Goal: Book appointment/travel/reservation

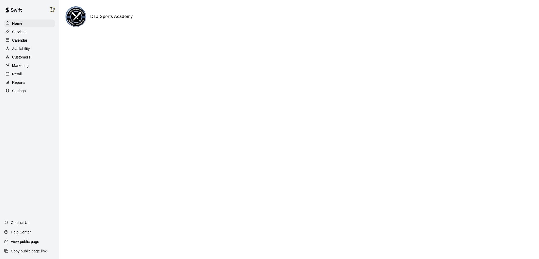
click at [24, 44] on div "Calendar" at bounding box center [29, 40] width 51 height 8
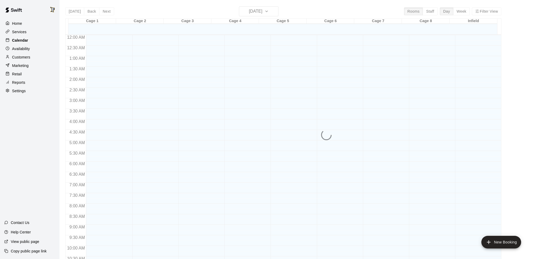
scroll to position [259, 0]
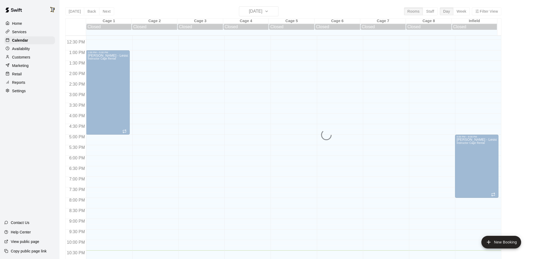
click at [105, 10] on div "[DATE] Back [DATE][DATE] Rooms Staff Day Week Filter View Cage 1 17 Sun Closed …" at bounding box center [283, 135] width 436 height 259
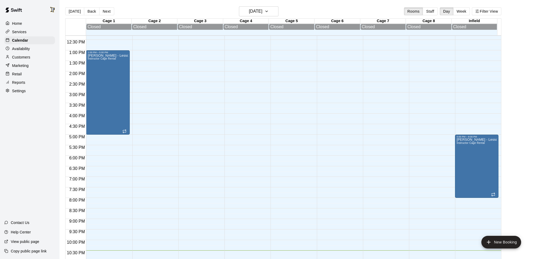
click at [105, 10] on button "Next" at bounding box center [106, 11] width 15 height 8
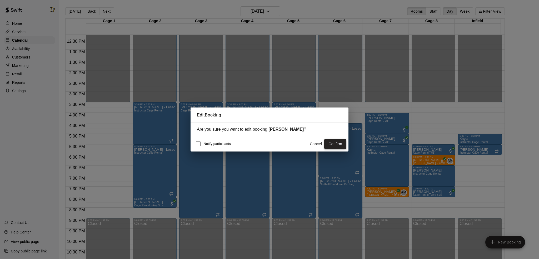
click at [332, 145] on button "Confirm" at bounding box center [335, 144] width 22 height 10
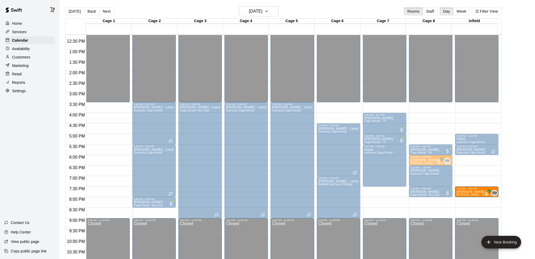
drag, startPoint x: 378, startPoint y: 193, endPoint x: 485, endPoint y: 196, distance: 107.2
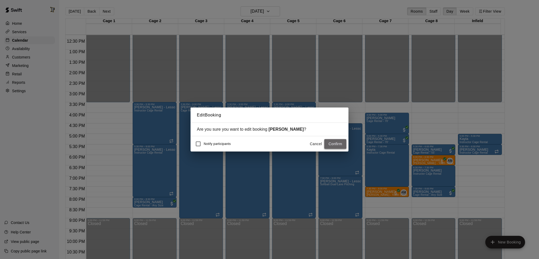
click at [325, 143] on button "Confirm" at bounding box center [335, 144] width 22 height 10
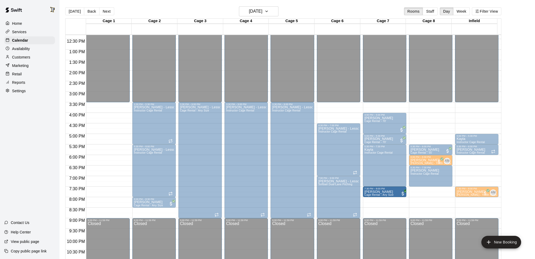
drag, startPoint x: 415, startPoint y: 191, endPoint x: 378, endPoint y: 193, distance: 37.4
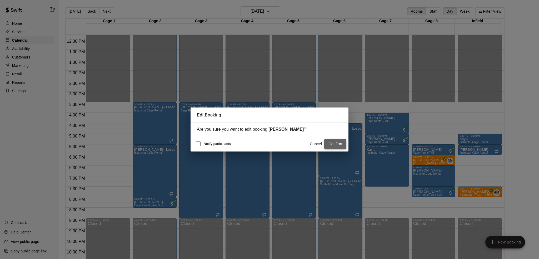
click at [338, 144] on button "Confirm" at bounding box center [335, 144] width 22 height 10
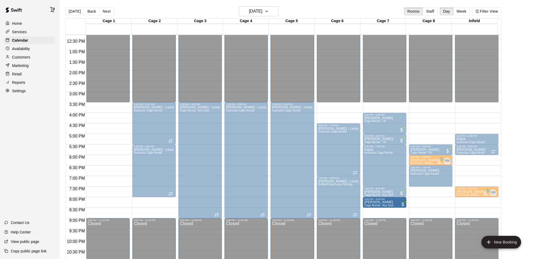
drag, startPoint x: 145, startPoint y: 201, endPoint x: 380, endPoint y: 204, distance: 235.6
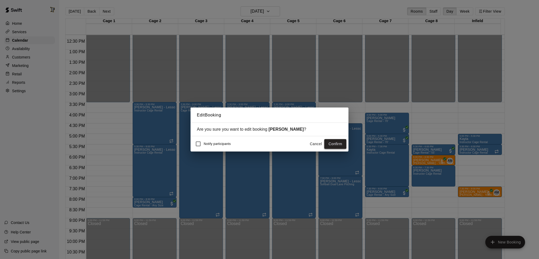
click at [344, 145] on button "Confirm" at bounding box center [335, 144] width 22 height 10
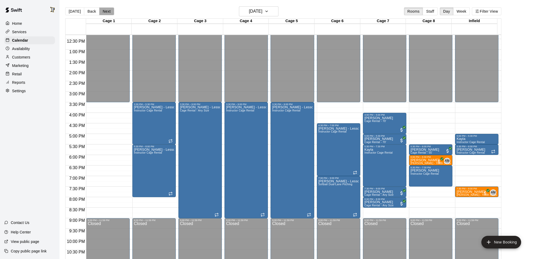
click at [103, 11] on button "Next" at bounding box center [106, 11] width 15 height 8
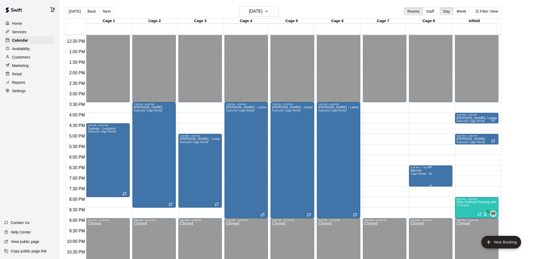
click at [431, 173] on span "Cage Rental - 55'" at bounding box center [422, 173] width 22 height 3
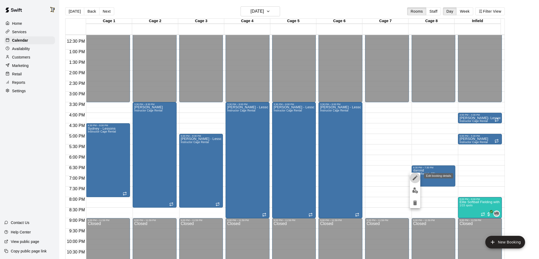
click at [414, 180] on icon "edit" at bounding box center [415, 177] width 5 height 5
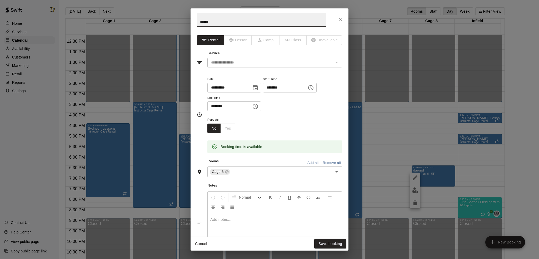
click at [212, 21] on input "******" at bounding box center [262, 20] width 130 height 14
type input "**********"
click at [328, 244] on button "Save booking" at bounding box center [330, 244] width 32 height 10
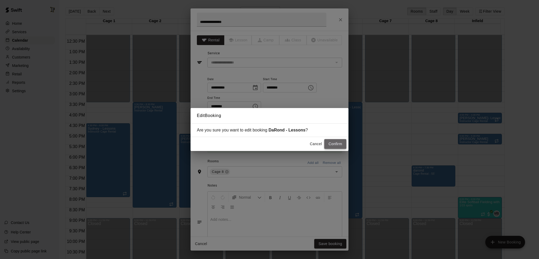
click at [336, 141] on button "Confirm" at bounding box center [335, 144] width 22 height 10
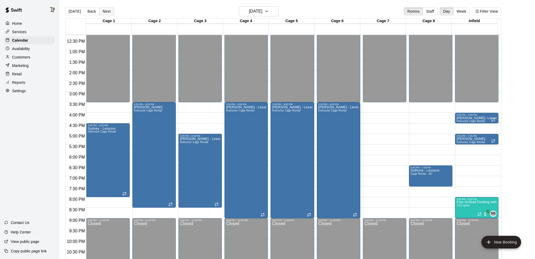
click at [106, 11] on button "Next" at bounding box center [106, 11] width 15 height 8
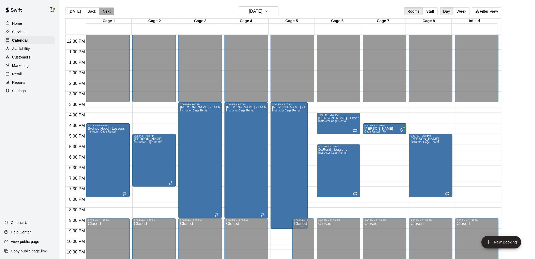
click at [106, 11] on button "Next" at bounding box center [106, 11] width 15 height 8
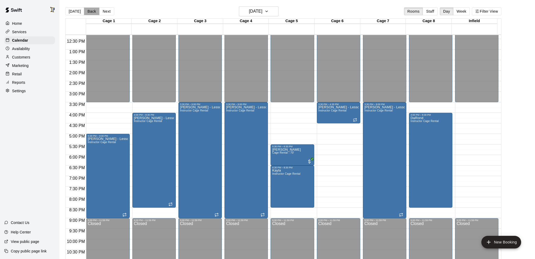
click at [92, 13] on button "Back" at bounding box center [92, 11] width 16 height 8
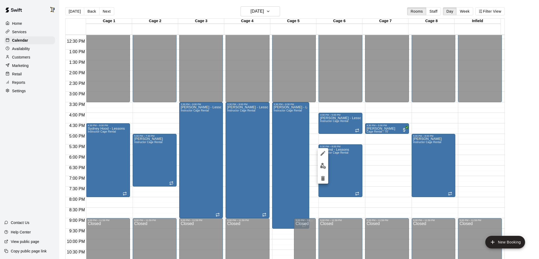
click at [323, 179] on icon "delete" at bounding box center [323, 178] width 4 height 5
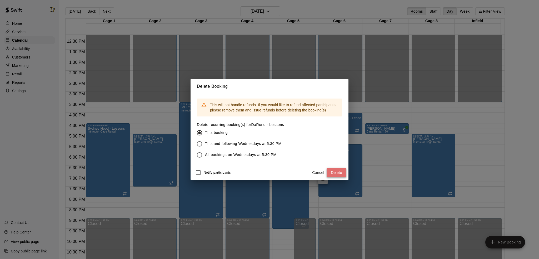
click at [335, 173] on button "Delete" at bounding box center [337, 173] width 20 height 10
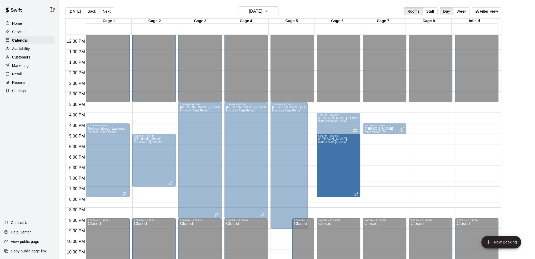
drag, startPoint x: 424, startPoint y: 166, endPoint x: 344, endPoint y: 169, distance: 79.6
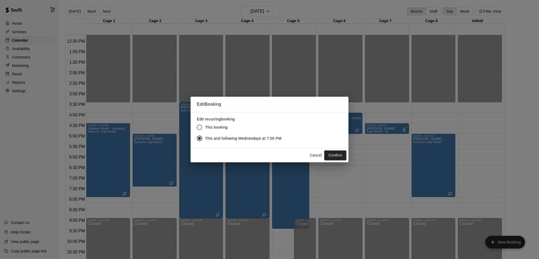
click at [212, 125] on span "This booking" at bounding box center [216, 128] width 23 height 6
click at [336, 153] on button "Confirm" at bounding box center [335, 155] width 22 height 10
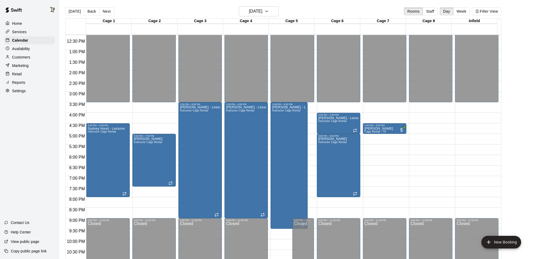
click at [108, 11] on button "Next" at bounding box center [106, 11] width 15 height 8
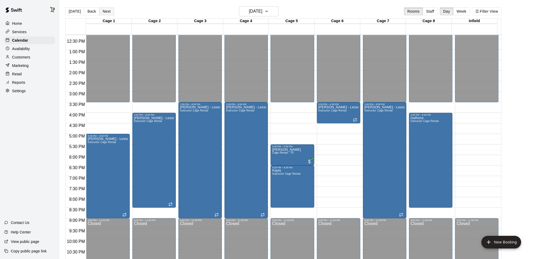
click at [104, 12] on button "Next" at bounding box center [106, 11] width 15 height 8
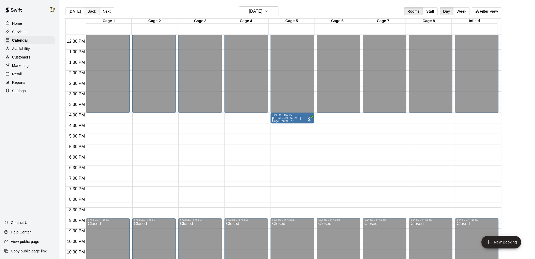
click at [94, 9] on button "Back" at bounding box center [92, 11] width 16 height 8
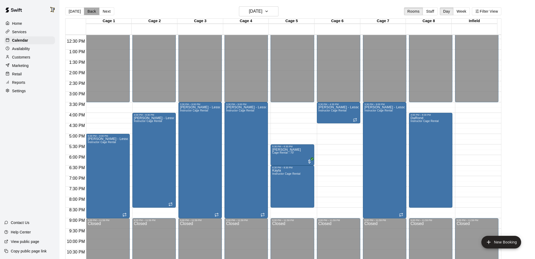
click at [94, 9] on button "Back" at bounding box center [92, 11] width 16 height 8
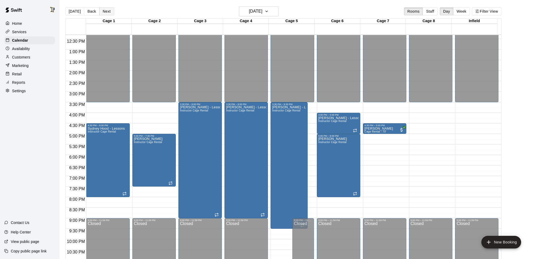
click at [101, 11] on button "Next" at bounding box center [106, 11] width 15 height 8
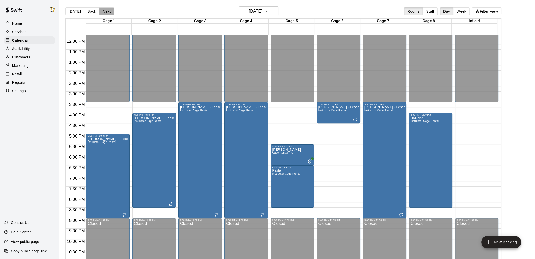
click at [101, 11] on button "Next" at bounding box center [106, 11] width 15 height 8
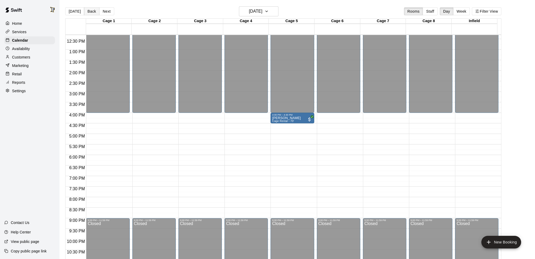
click at [94, 11] on button "Back" at bounding box center [92, 11] width 16 height 8
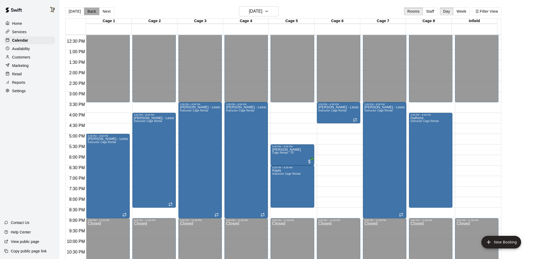
click at [94, 11] on button "Back" at bounding box center [92, 11] width 16 height 8
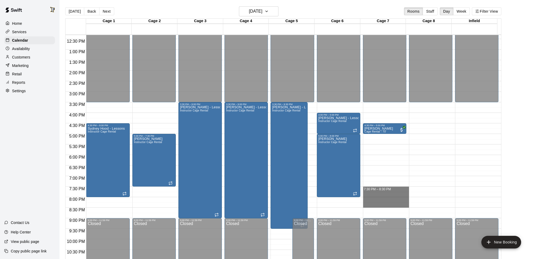
drag, startPoint x: 367, startPoint y: 187, endPoint x: 372, endPoint y: 202, distance: 16.3
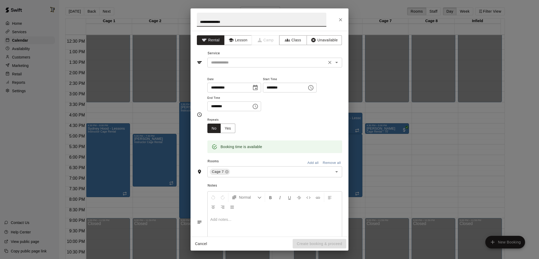
type input "**********"
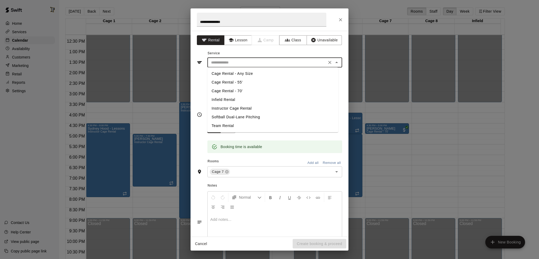
click at [234, 65] on input "text" at bounding box center [267, 62] width 116 height 7
click at [232, 108] on li "Instructor Cage Rental" at bounding box center [272, 108] width 131 height 9
type input "**********"
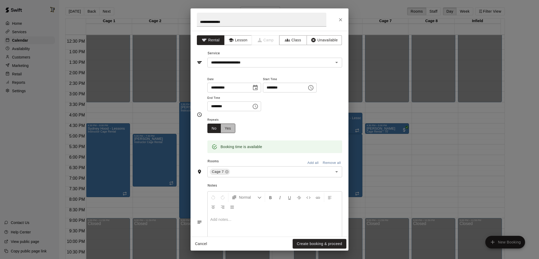
click at [230, 128] on button "Yes" at bounding box center [228, 128] width 15 height 10
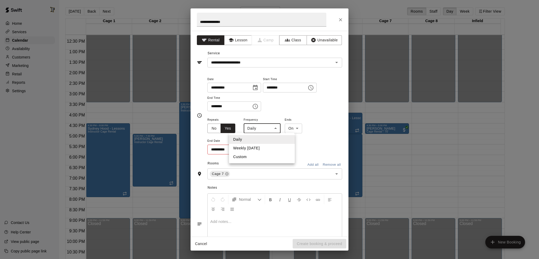
click at [260, 131] on body "Home Services Calendar Availability Customers Marketing Retail Reports Settings…" at bounding box center [269, 133] width 539 height 267
click at [261, 151] on li "Weekly [DATE]" at bounding box center [262, 148] width 66 height 9
type input "******"
click at [255, 149] on icon "Choose date" at bounding box center [254, 148] width 5 height 5
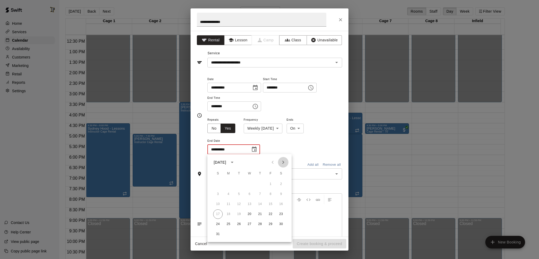
click at [282, 162] on icon "Next month" at bounding box center [283, 162] width 6 height 6
click at [237, 226] on button "30" at bounding box center [238, 223] width 9 height 9
type input "**********"
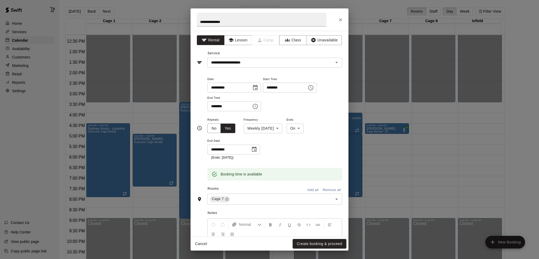
click at [294, 141] on div "**********" at bounding box center [274, 138] width 135 height 44
click at [316, 243] on button "Create booking & proceed" at bounding box center [320, 244] width 54 height 10
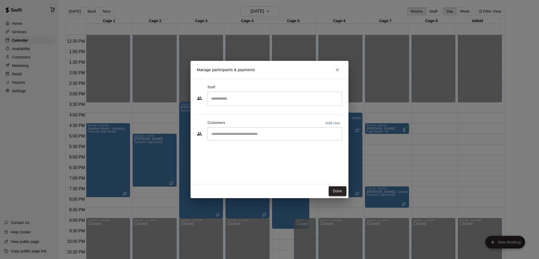
click at [338, 191] on button "Done" at bounding box center [338, 191] width 18 height 10
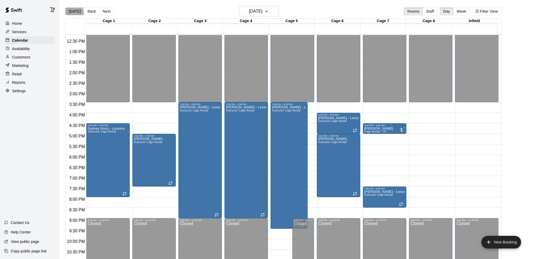
click at [73, 12] on button "[DATE]" at bounding box center [74, 11] width 19 height 8
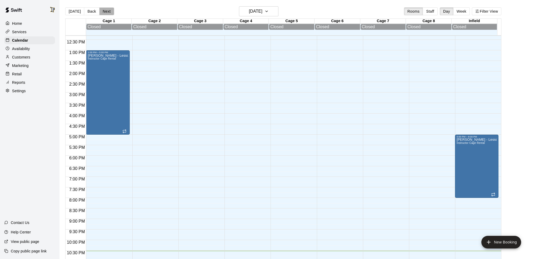
click at [106, 12] on button "Next" at bounding box center [106, 11] width 15 height 8
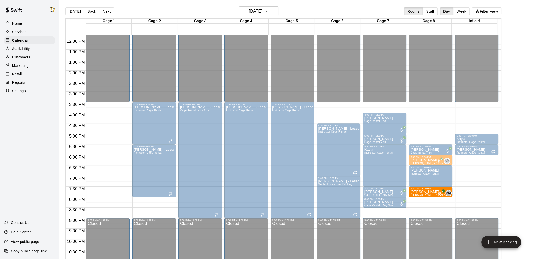
drag, startPoint x: 470, startPoint y: 192, endPoint x: 436, endPoint y: 192, distance: 34.2
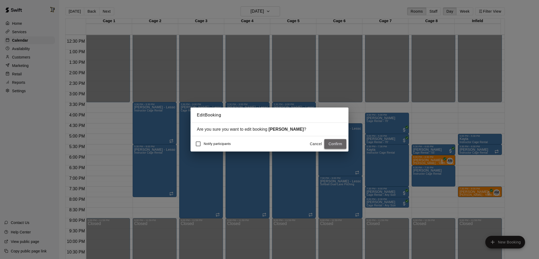
click at [336, 147] on button "Confirm" at bounding box center [335, 144] width 22 height 10
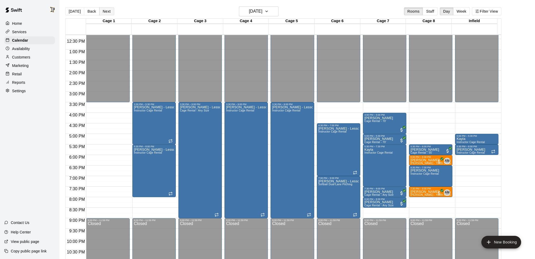
click at [105, 9] on button "Next" at bounding box center [106, 11] width 15 height 8
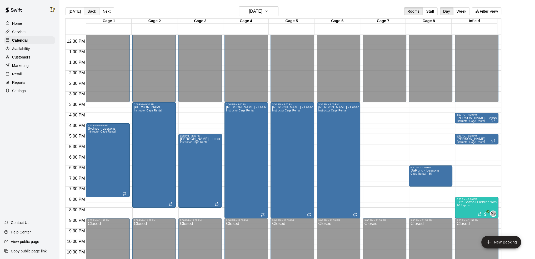
click at [87, 10] on button "Back" at bounding box center [92, 11] width 16 height 8
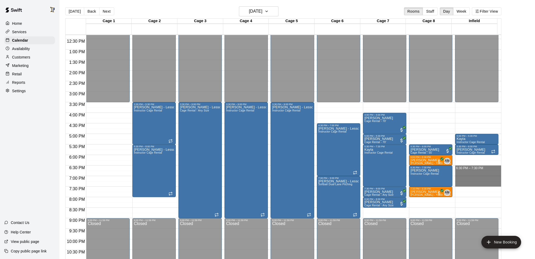
drag, startPoint x: 459, startPoint y: 167, endPoint x: 462, endPoint y: 181, distance: 14.6
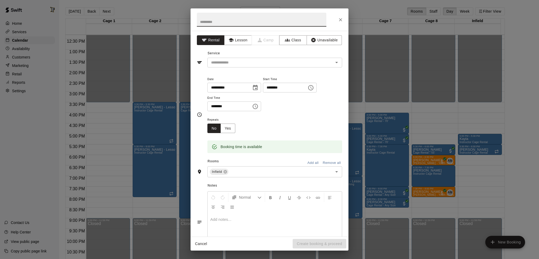
click at [207, 23] on input "text" at bounding box center [262, 20] width 130 height 14
type input "**********"
click at [217, 64] on input "text" at bounding box center [267, 62] width 116 height 7
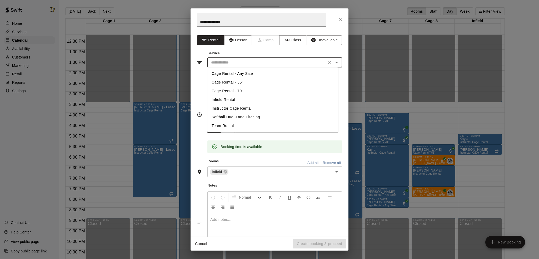
click at [230, 108] on li "Instructor Cage Rental" at bounding box center [272, 108] width 131 height 9
type input "**********"
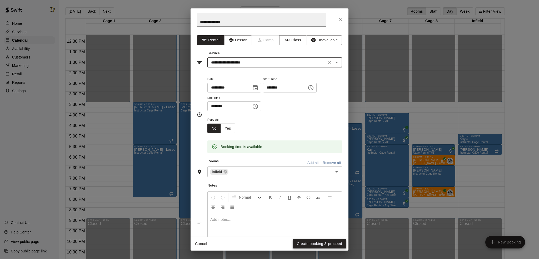
click at [322, 247] on button "Create booking & proceed" at bounding box center [320, 244] width 54 height 10
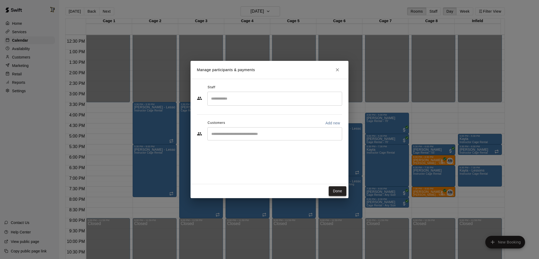
click at [332, 190] on button "Done" at bounding box center [338, 191] width 18 height 10
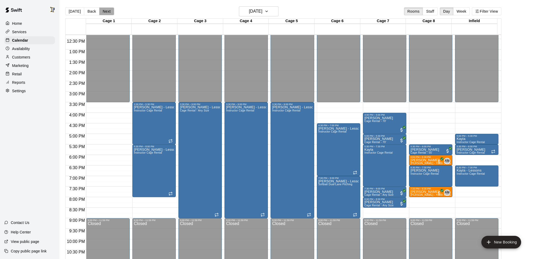
click at [107, 8] on button "Next" at bounding box center [106, 11] width 15 height 8
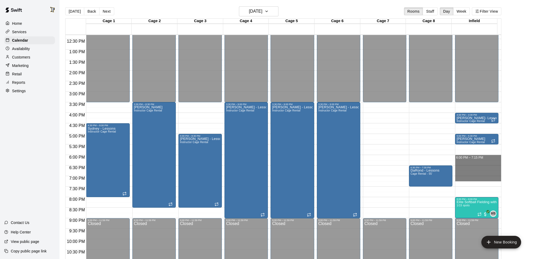
drag, startPoint x: 460, startPoint y: 156, endPoint x: 467, endPoint y: 179, distance: 23.8
click at [467, 179] on div "12:00 AM – 3:30 PM Closed 4:00 PM – 4:30 PM [PERSON_NAME]- Lessons Instructor C…" at bounding box center [476, 28] width 43 height 505
drag, startPoint x: 462, startPoint y: 144, endPoint x: 472, endPoint y: 183, distance: 40.4
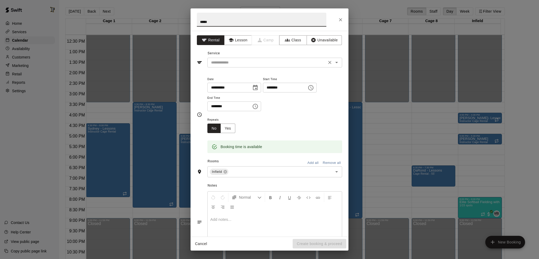
type input "*****"
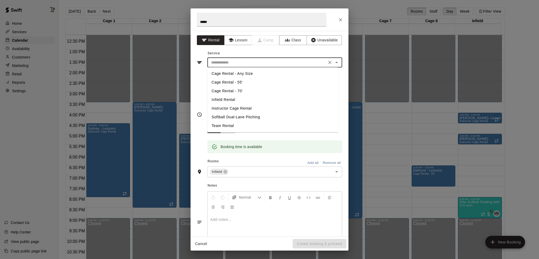
click at [243, 60] on input "text" at bounding box center [267, 62] width 116 height 7
click at [237, 108] on li "Instructor Cage Rental" at bounding box center [272, 108] width 131 height 9
type input "**********"
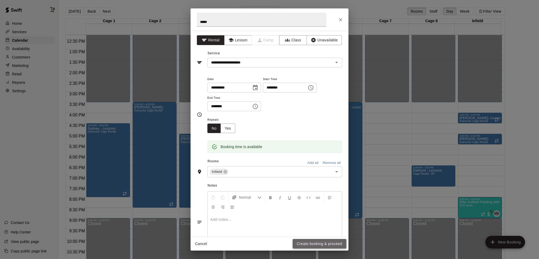
click at [315, 245] on button "Create booking & proceed" at bounding box center [320, 244] width 54 height 10
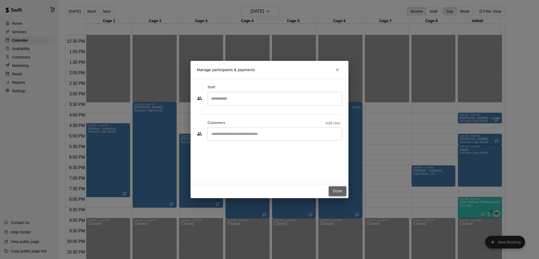
click at [343, 192] on button "Done" at bounding box center [338, 191] width 18 height 10
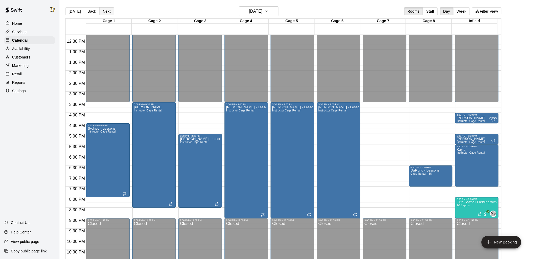
click at [106, 8] on button "Next" at bounding box center [106, 11] width 15 height 8
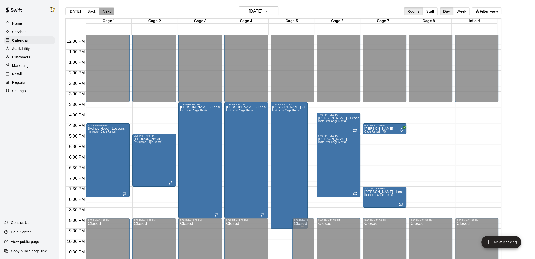
click at [106, 8] on button "Next" at bounding box center [106, 11] width 15 height 8
